Goal: Use online tool/utility: Use online tool/utility

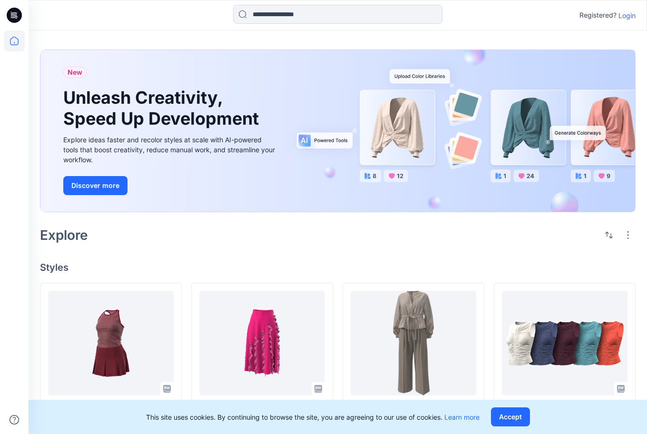
click at [633, 20] on div "Registered? Login" at bounding box center [608, 15] width 56 height 11
click at [628, 17] on p "Login" at bounding box center [627, 15] width 17 height 10
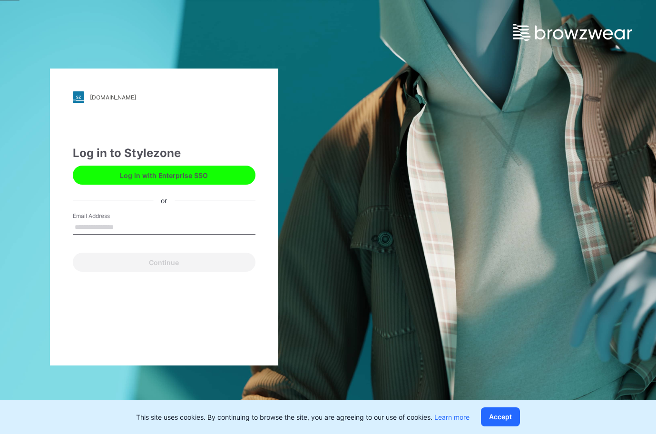
click at [145, 222] on input "Email Address" at bounding box center [164, 227] width 183 height 14
type input "**********"
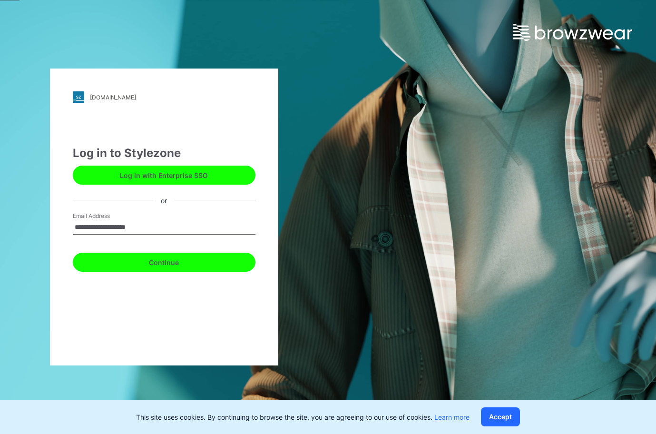
click at [148, 262] on button "Continue" at bounding box center [164, 262] width 183 height 19
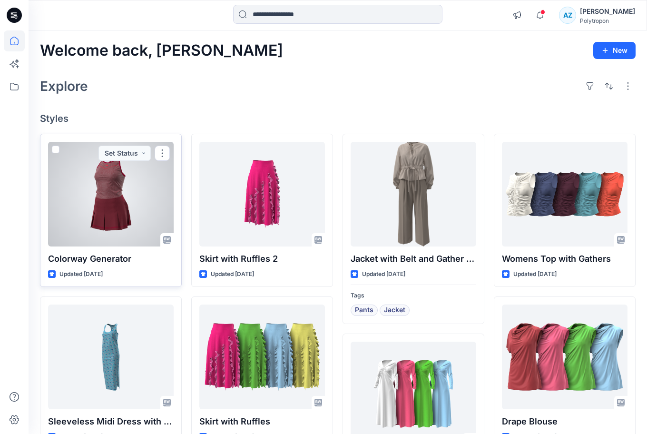
click at [110, 207] on div at bounding box center [111, 194] width 126 height 105
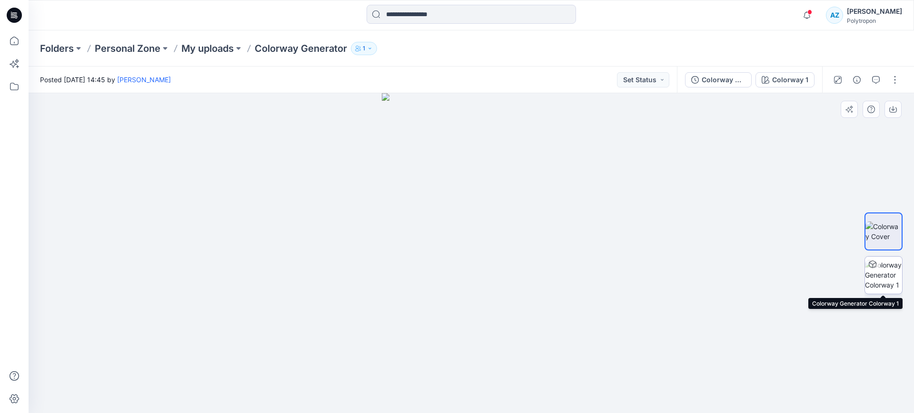
click at [656, 279] on img at bounding box center [883, 275] width 37 height 30
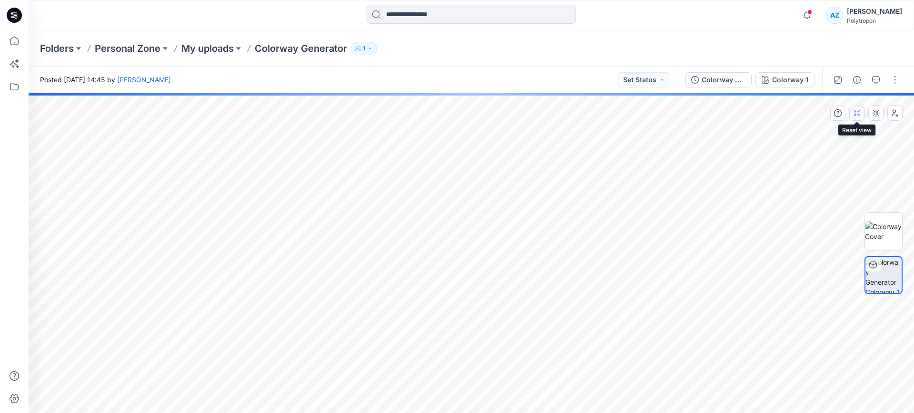
click at [656, 113] on icon "button" at bounding box center [857, 113] width 8 height 8
click at [656, 114] on icon "button" at bounding box center [876, 113] width 8 height 8
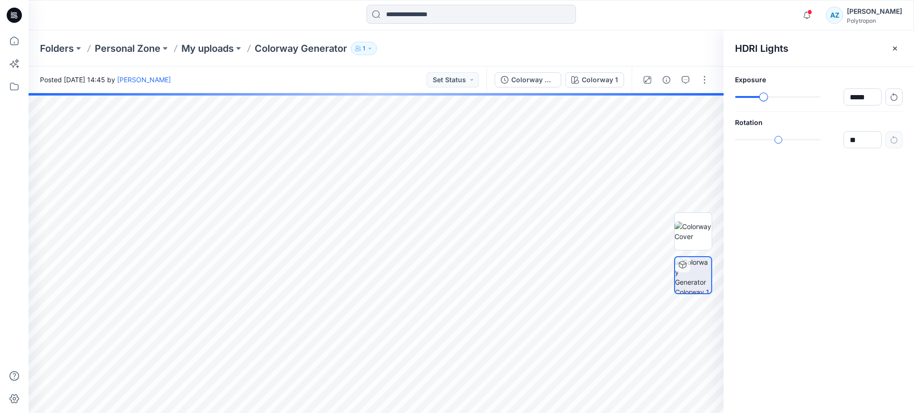
type input "*****"
click at [656, 96] on div "slider-ex-1" at bounding box center [763, 97] width 9 height 9
type input "****"
click at [656, 140] on div "slider-ex-1" at bounding box center [771, 140] width 9 height 9
drag, startPoint x: 764, startPoint y: 92, endPoint x: 768, endPoint y: 96, distance: 5.7
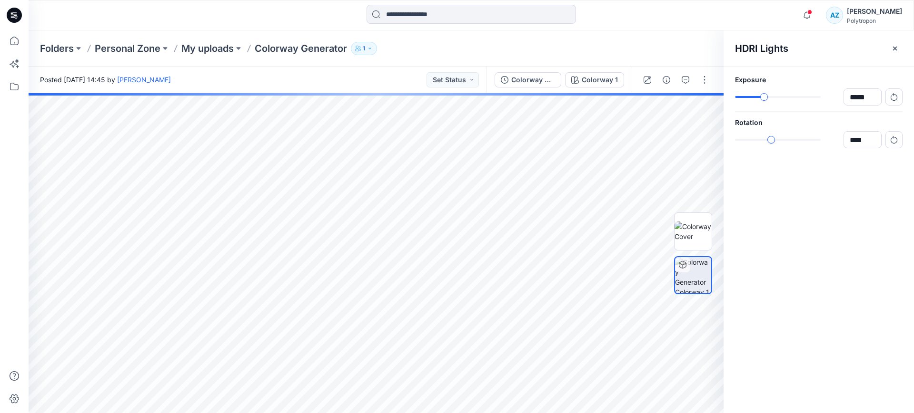
click at [656, 96] on div "*****" at bounding box center [818, 96] width 167 height 17
type input "***"
click at [656, 101] on div "***" at bounding box center [818, 96] width 167 height 17
click at [656, 48] on button "button" at bounding box center [894, 48] width 15 height 15
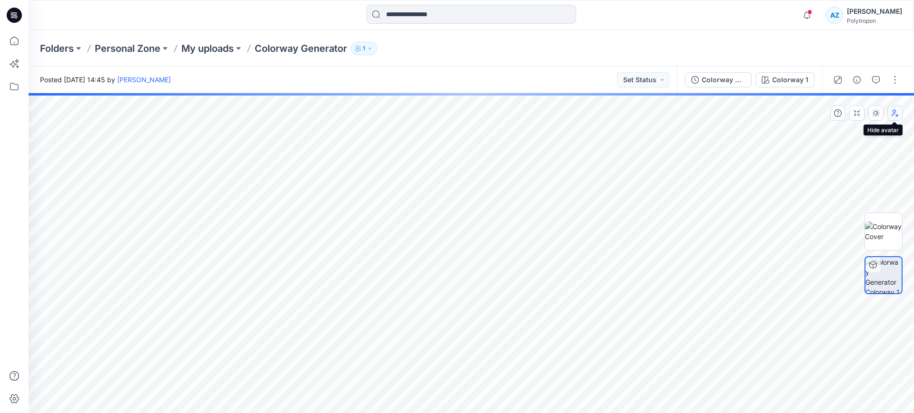
click at [656, 113] on icon "button" at bounding box center [895, 113] width 8 height 8
click at [656, 79] on div "Colorway Generator" at bounding box center [723, 80] width 44 height 10
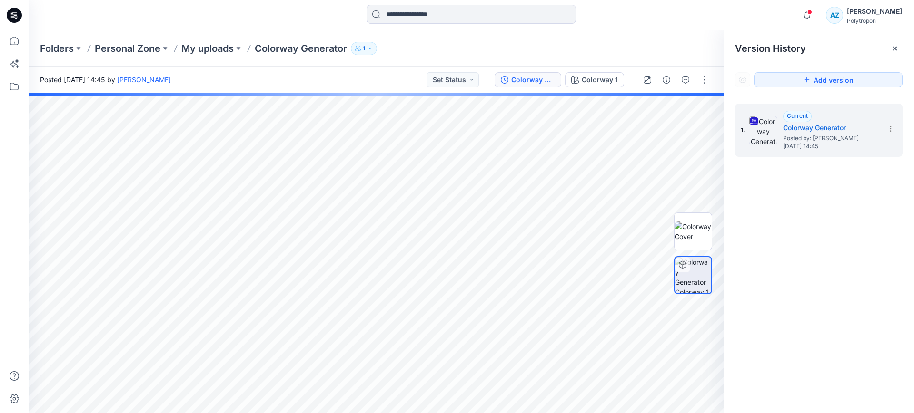
click at [656, 53] on div "Version History" at bounding box center [818, 48] width 167 height 13
click at [656, 49] on div at bounding box center [894, 48] width 15 height 15
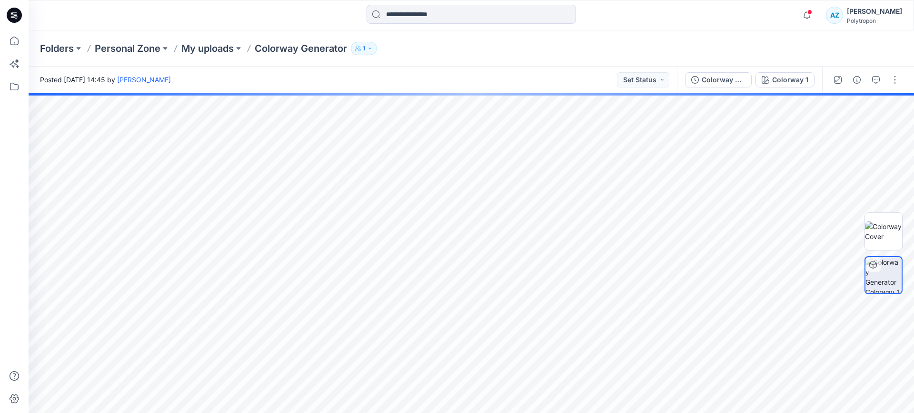
click at [370, 46] on icon "button" at bounding box center [370, 49] width 6 height 6
click at [139, 54] on p "Personal Zone" at bounding box center [128, 48] width 66 height 13
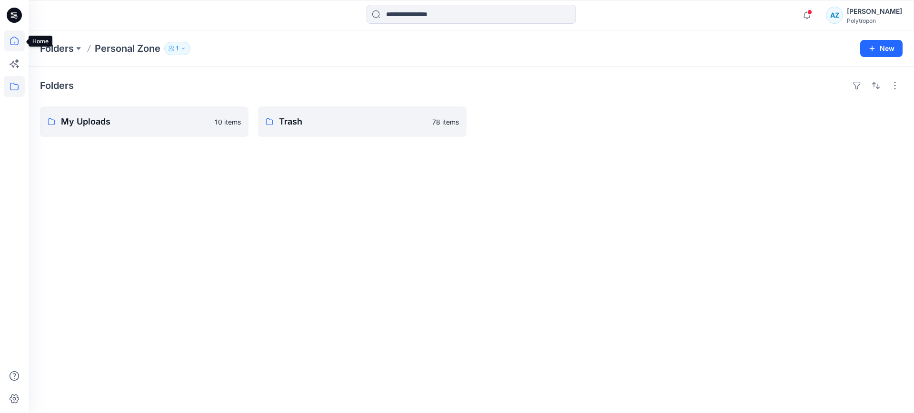
click at [9, 41] on icon at bounding box center [14, 40] width 21 height 21
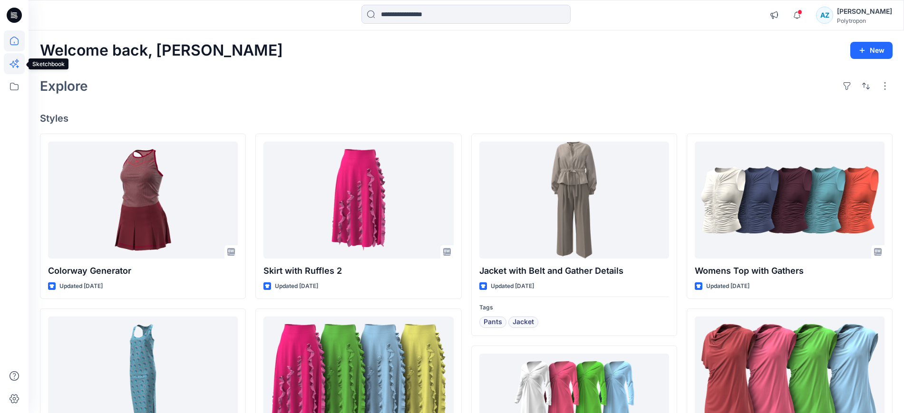
click at [16, 68] on icon at bounding box center [14, 63] width 21 height 21
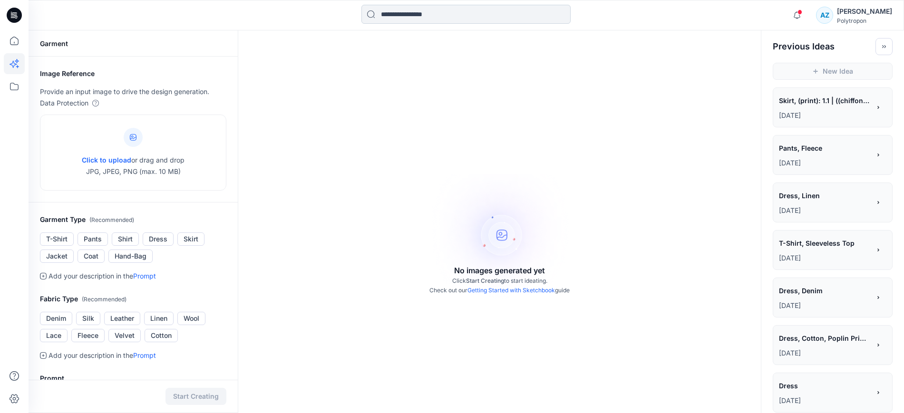
click at [410, 18] on input at bounding box center [466, 14] width 209 height 19
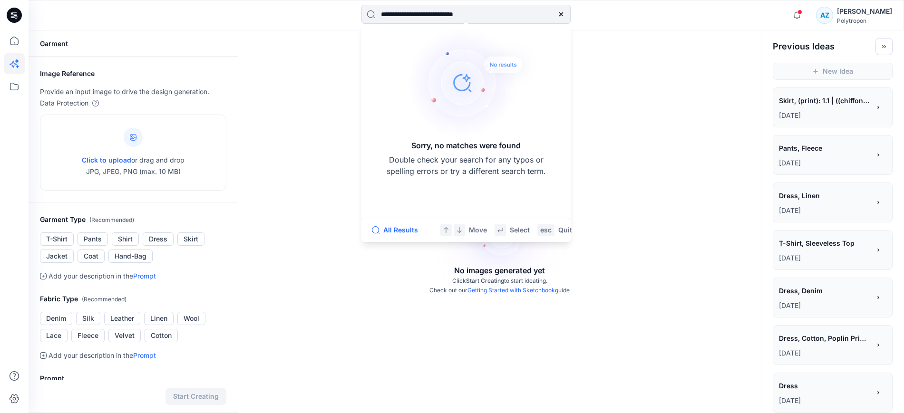
type input "**********"
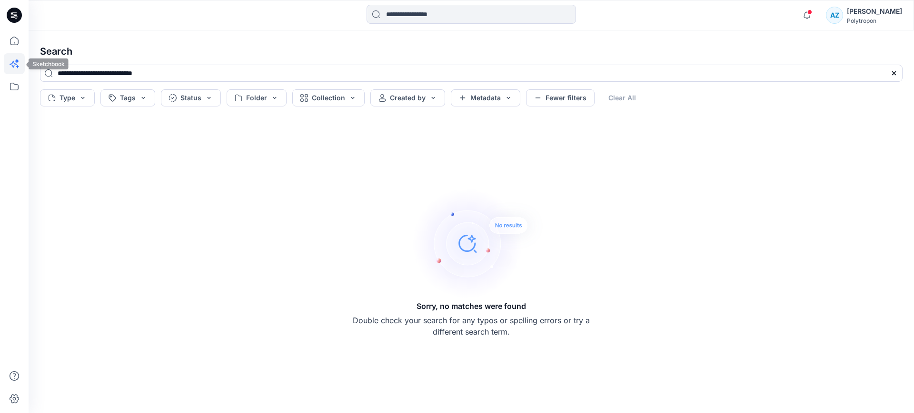
click at [11, 56] on icon at bounding box center [14, 63] width 21 height 21
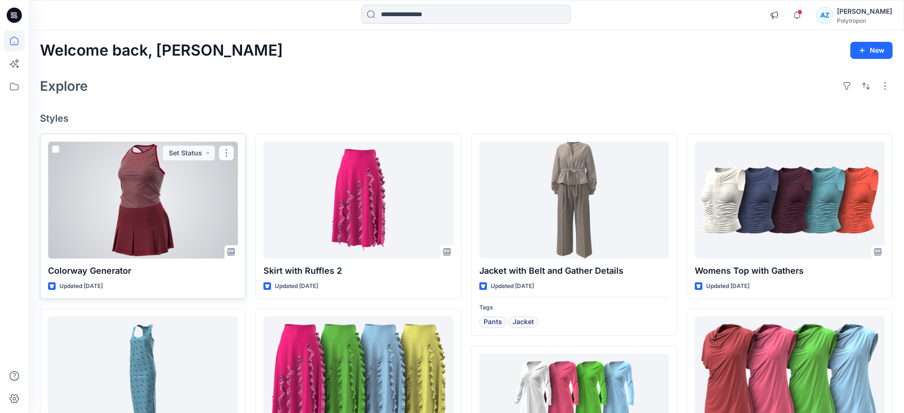
click at [167, 203] on div at bounding box center [143, 200] width 190 height 117
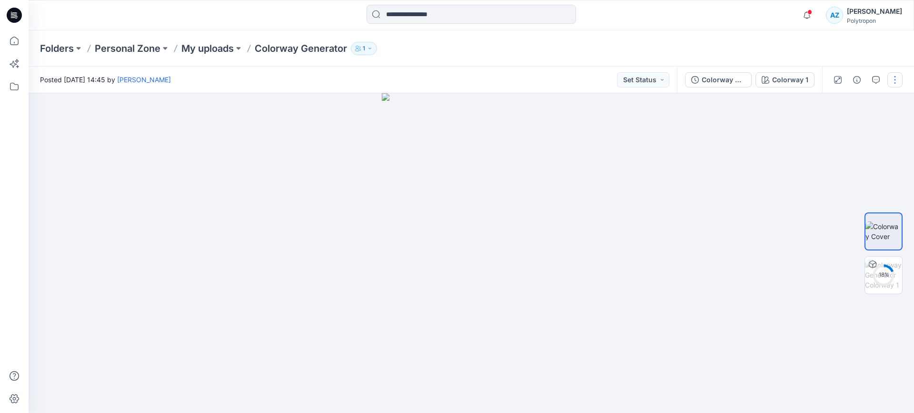
click at [893, 80] on button "button" at bounding box center [894, 79] width 15 height 15
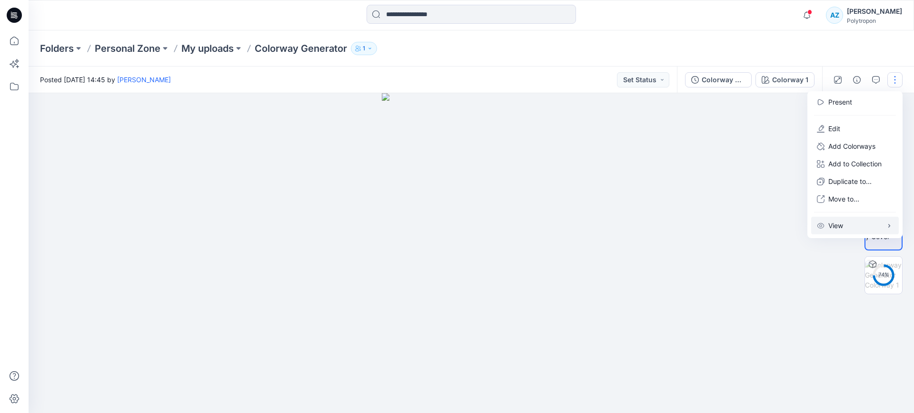
click at [846, 222] on button "View" at bounding box center [855, 226] width 88 height 18
click at [750, 167] on div at bounding box center [471, 253] width 885 height 320
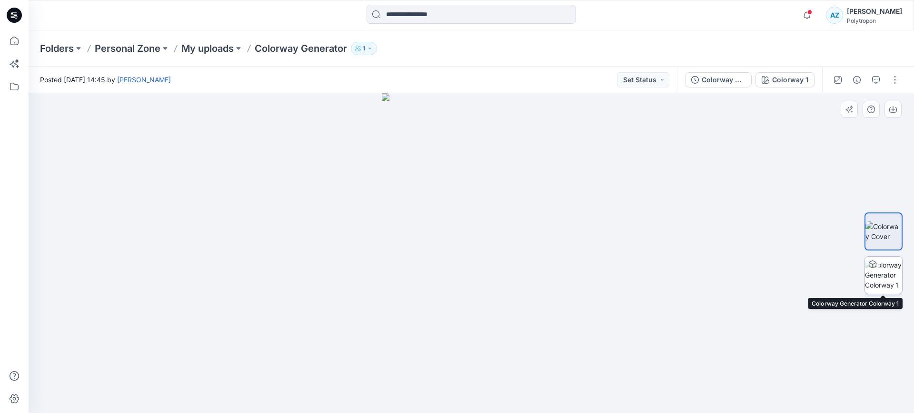
click at [880, 275] on img at bounding box center [883, 275] width 37 height 30
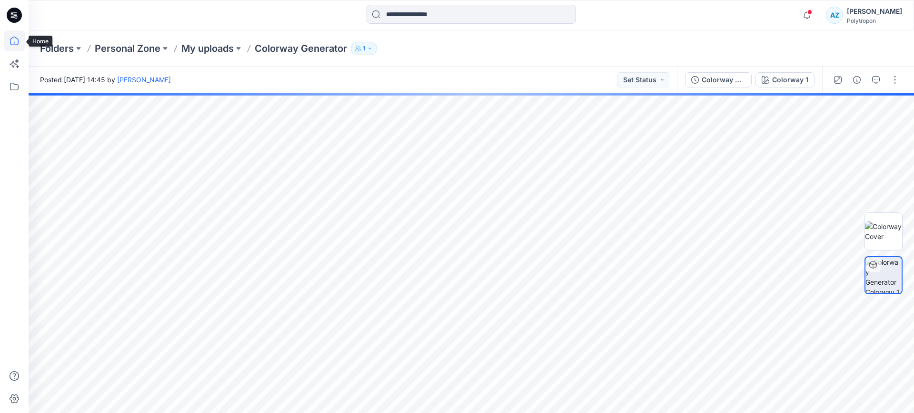
click at [11, 42] on icon at bounding box center [14, 40] width 21 height 21
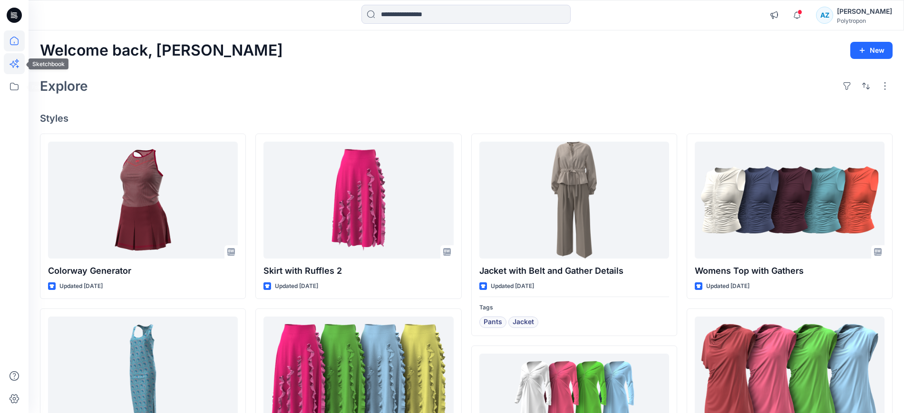
click at [19, 66] on icon at bounding box center [14, 63] width 21 height 21
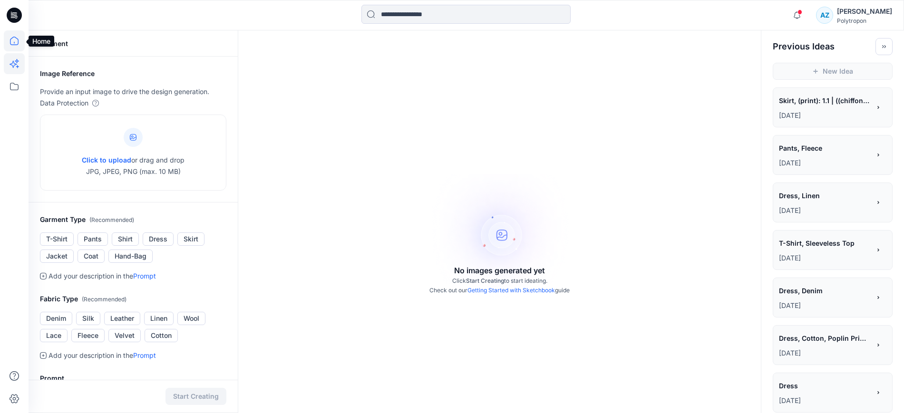
click at [7, 40] on icon at bounding box center [14, 40] width 21 height 21
